Goal: Task Accomplishment & Management: Use online tool/utility

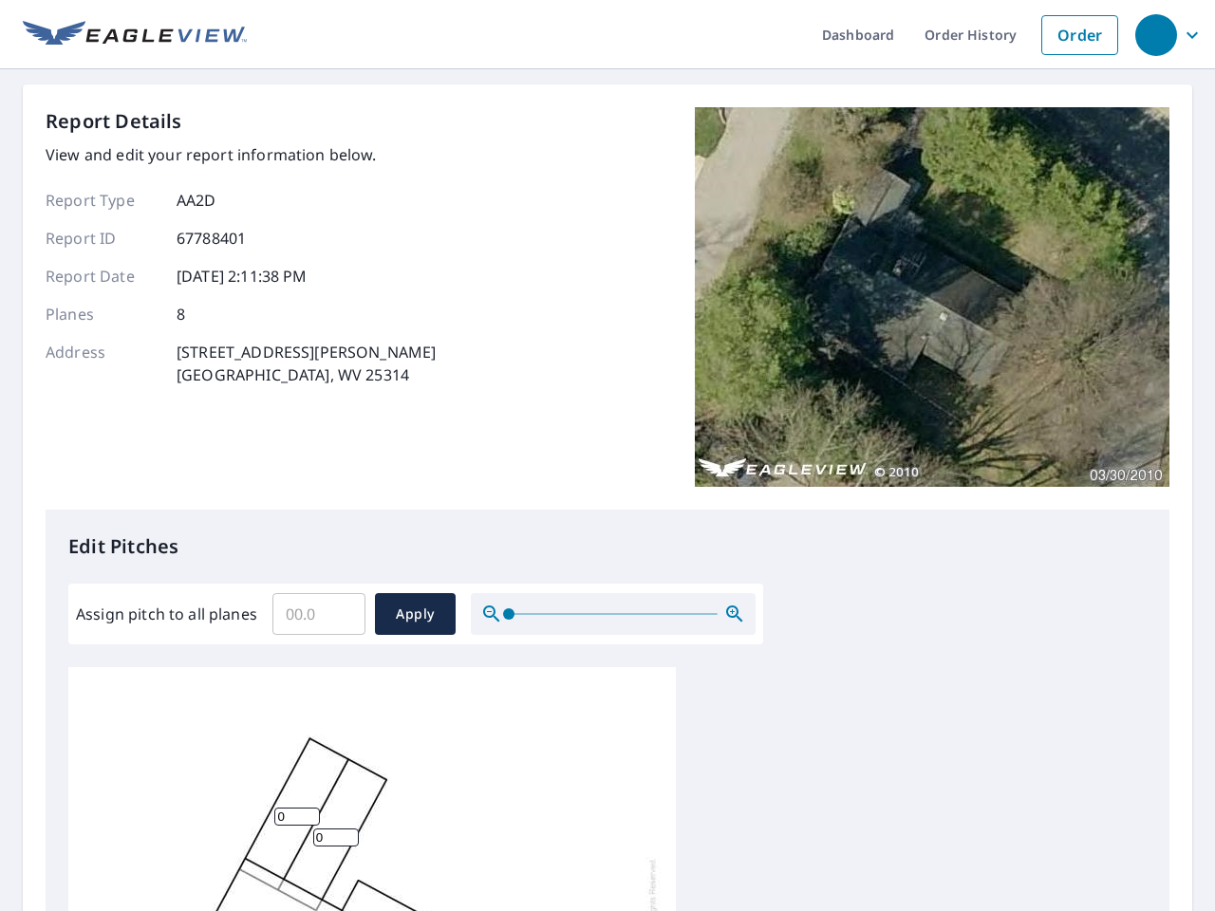
click at [607, 456] on div "Report Details View and edit your report information below. Report Type AA2D Re…" at bounding box center [608, 308] width 1124 height 402
click at [1155, 34] on div "button" at bounding box center [1156, 35] width 42 height 42
click at [319, 614] on input "Assign pitch to all planes" at bounding box center [318, 613] width 93 height 53
click at [415, 614] on span "Apply" at bounding box center [415, 615] width 50 height 24
click at [735, 614] on icon "button" at bounding box center [734, 614] width 23 height 23
